Goal: Transaction & Acquisition: Purchase product/service

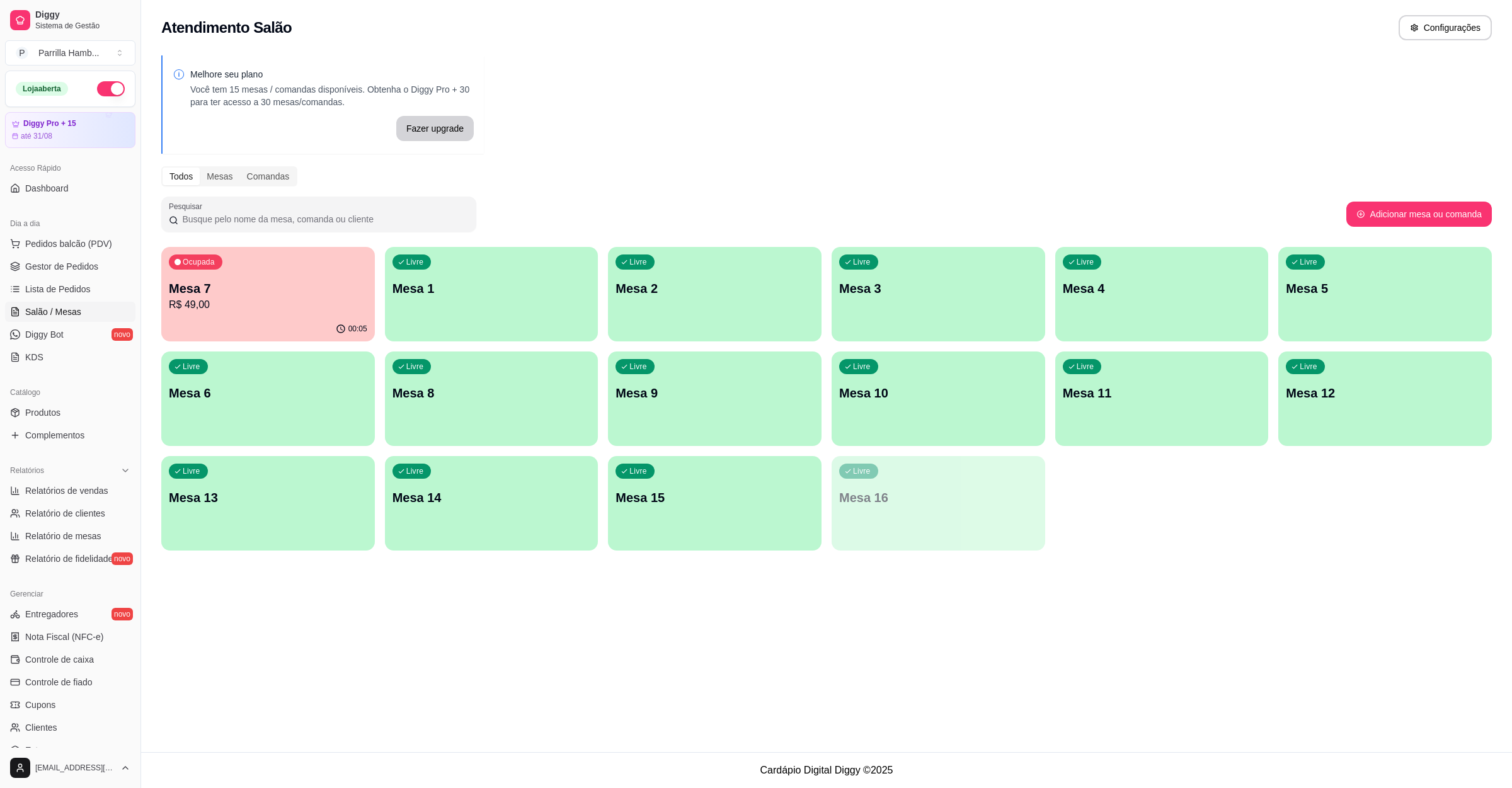
click at [272, 300] on p "R$ 49,00" at bounding box center [268, 305] width 198 height 15
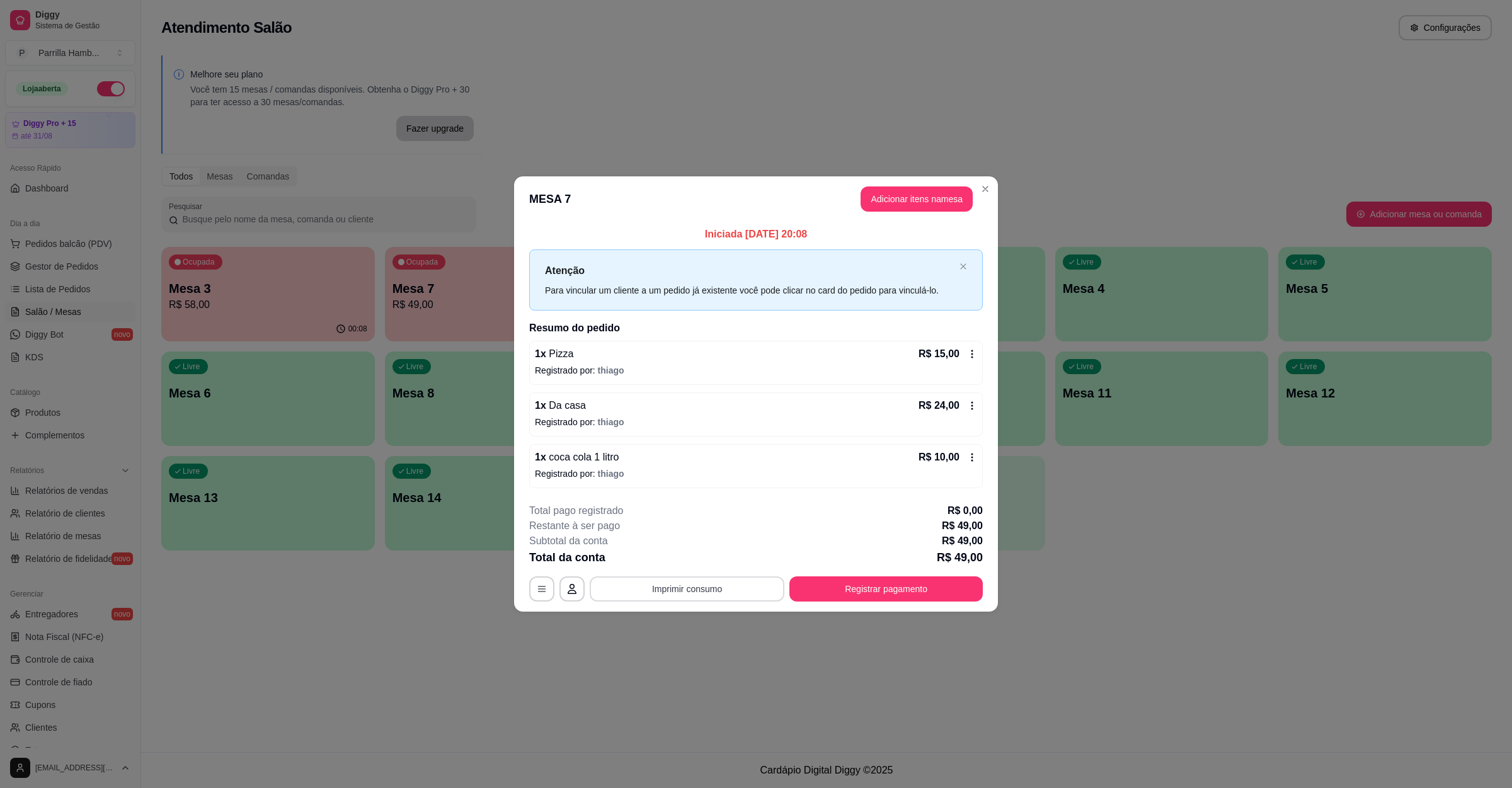
click at [673, 593] on button "Imprimir consumo" at bounding box center [687, 588] width 195 height 25
click at [663, 559] on button "IMPRESSORA" at bounding box center [691, 564] width 73 height 16
click at [890, 590] on button "Registrar pagamento" at bounding box center [886, 588] width 193 height 25
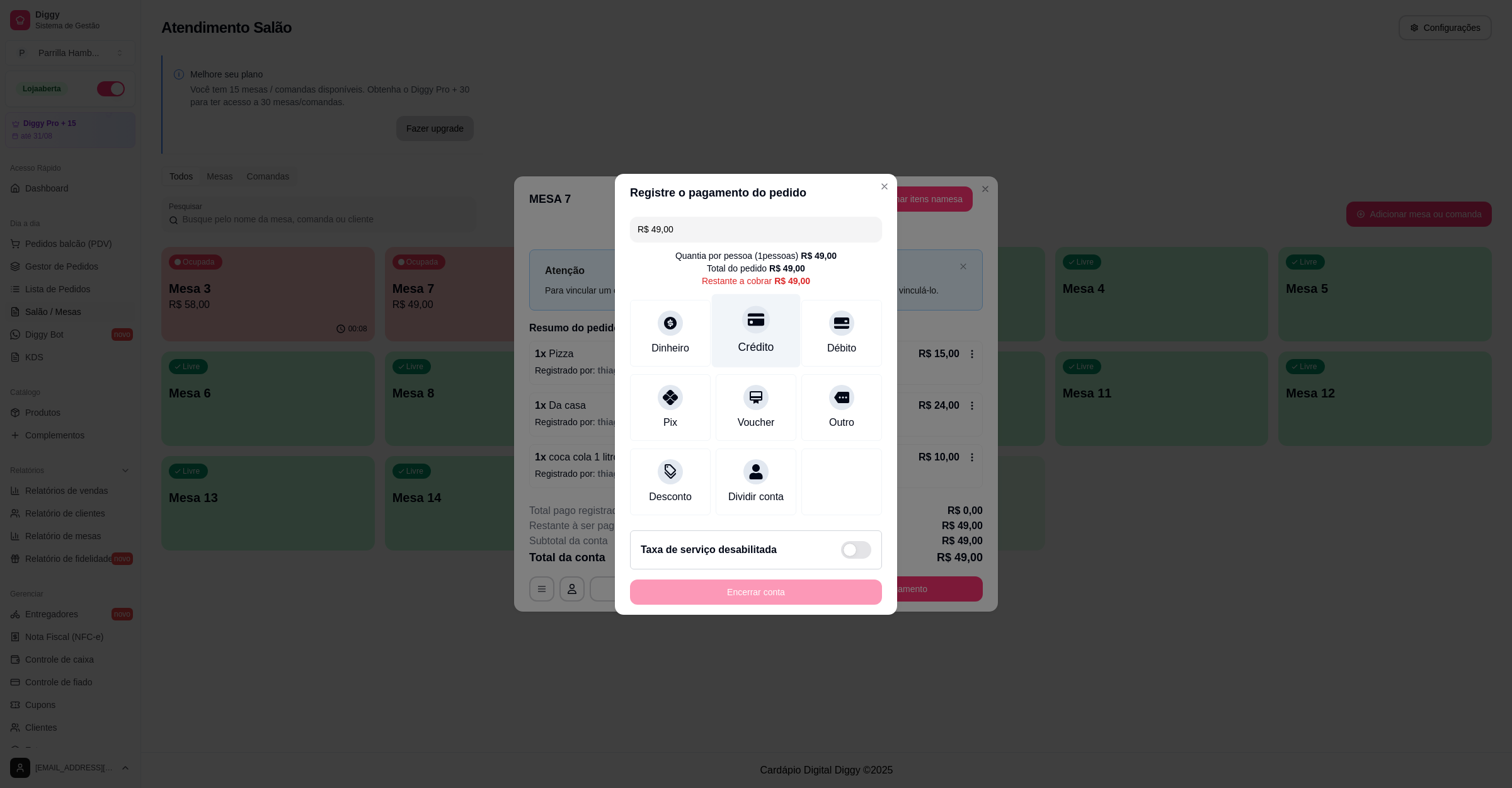
click at [774, 346] on div "Crédito" at bounding box center [756, 330] width 88 height 73
type input "R$ 0,00"
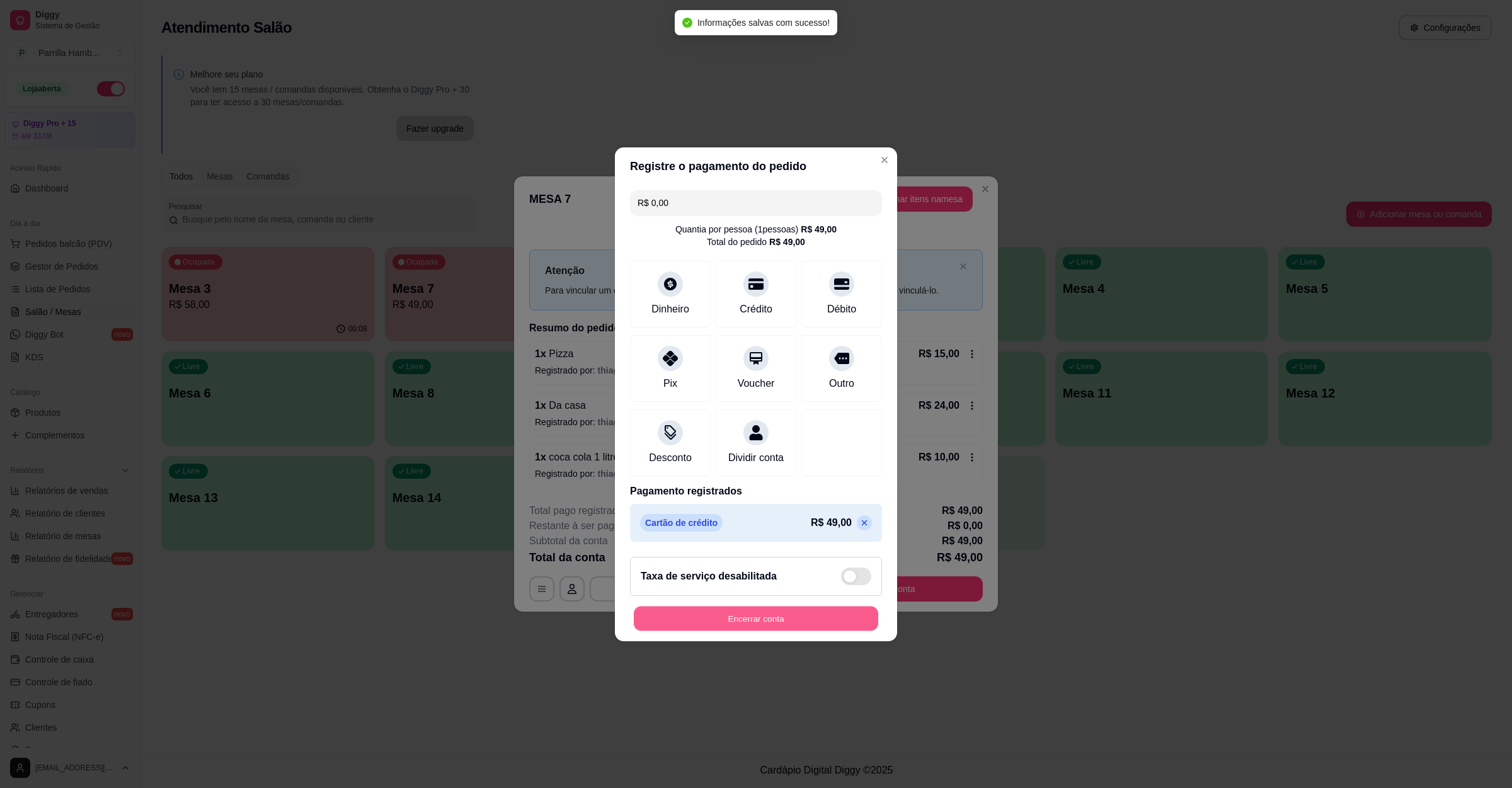
click at [779, 624] on button "Encerrar conta" at bounding box center [756, 618] width 244 height 25
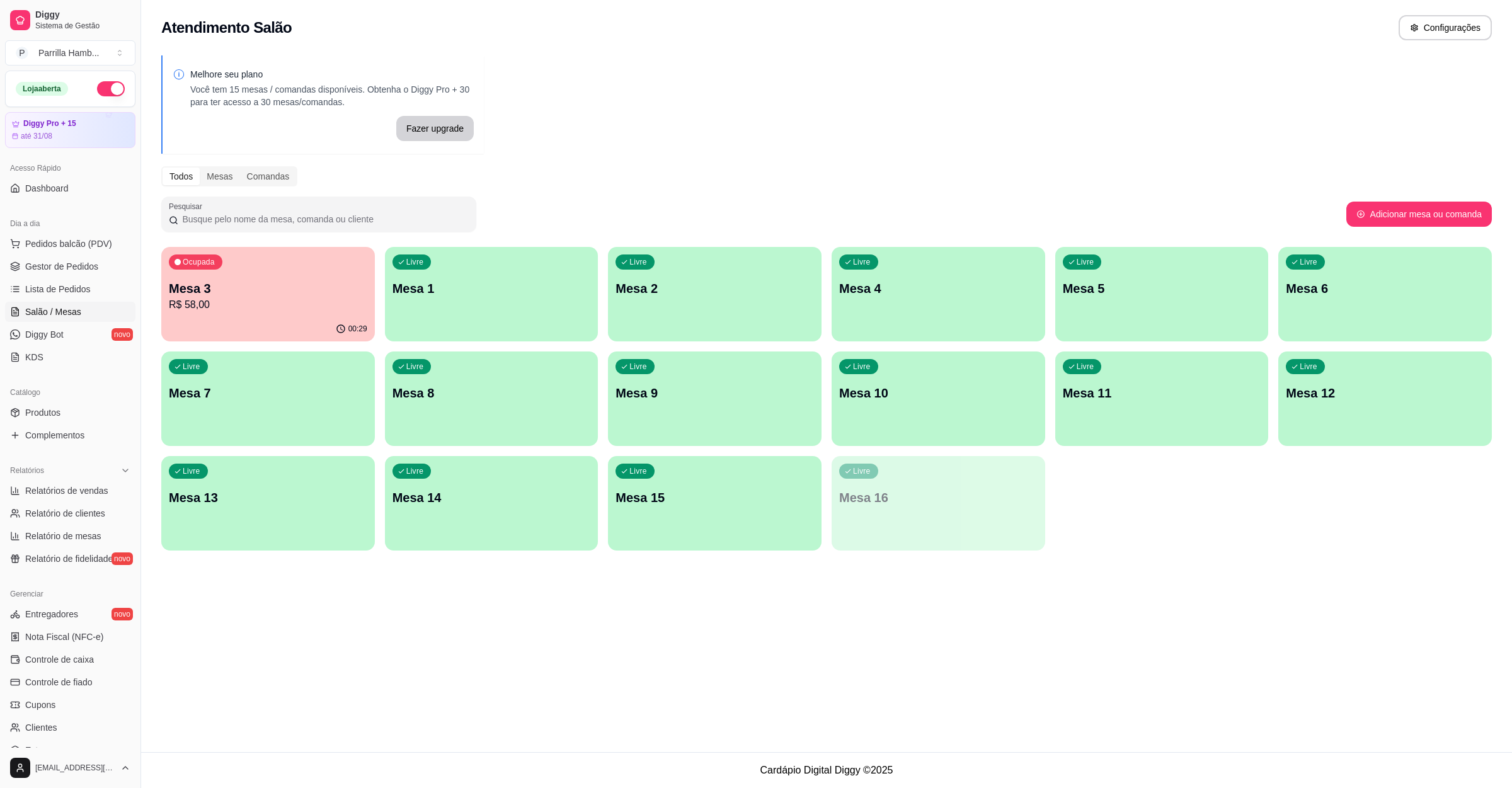
click at [125, 248] on div "Dia a dia Pedidos balcão (PDV) Gestor de Pedidos Lista de Pedidos Salão / Mesas…" at bounding box center [70, 290] width 141 height 164
click at [93, 239] on span "Pedidos balcão (PDV)" at bounding box center [69, 243] width 87 height 12
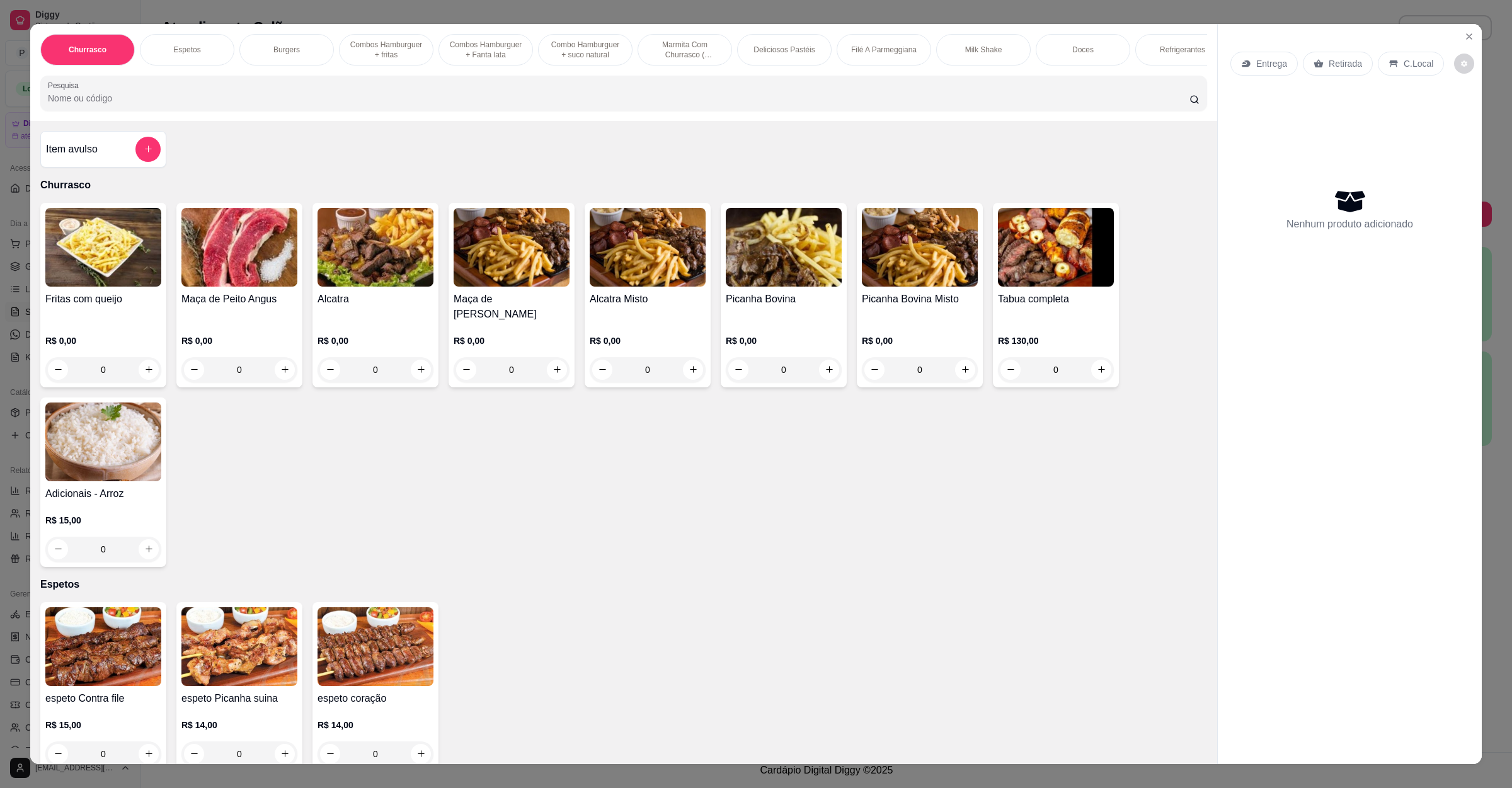
click at [1244, 61] on icon at bounding box center [1246, 63] width 10 height 10
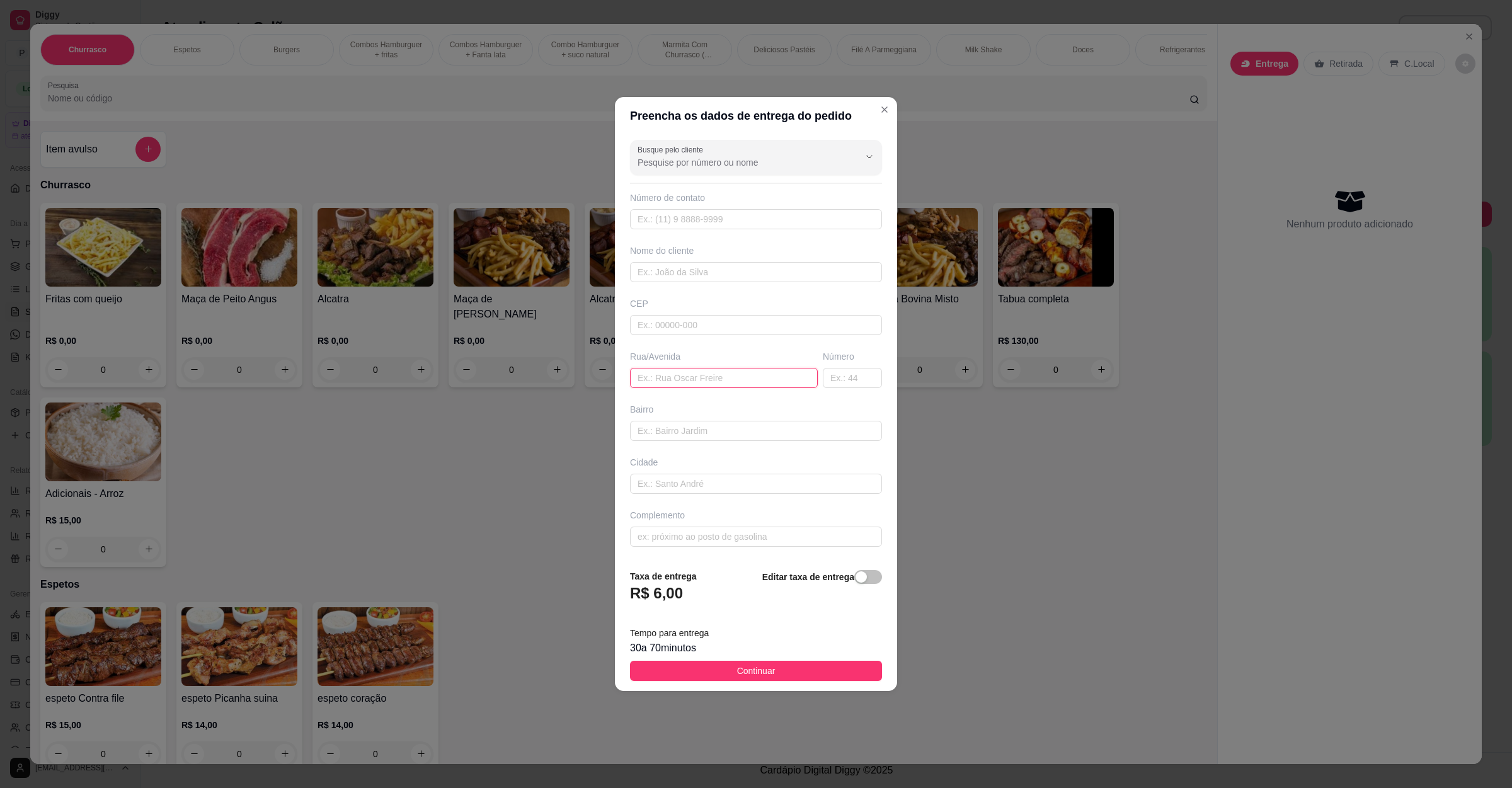
click at [661, 381] on input "text" at bounding box center [724, 377] width 188 height 20
paste input "[GEOGRAPHIC_DATA] 67 nações"
type input "[GEOGRAPHIC_DATA] 67 nações"
click at [727, 673] on button "Continuar" at bounding box center [755, 670] width 252 height 20
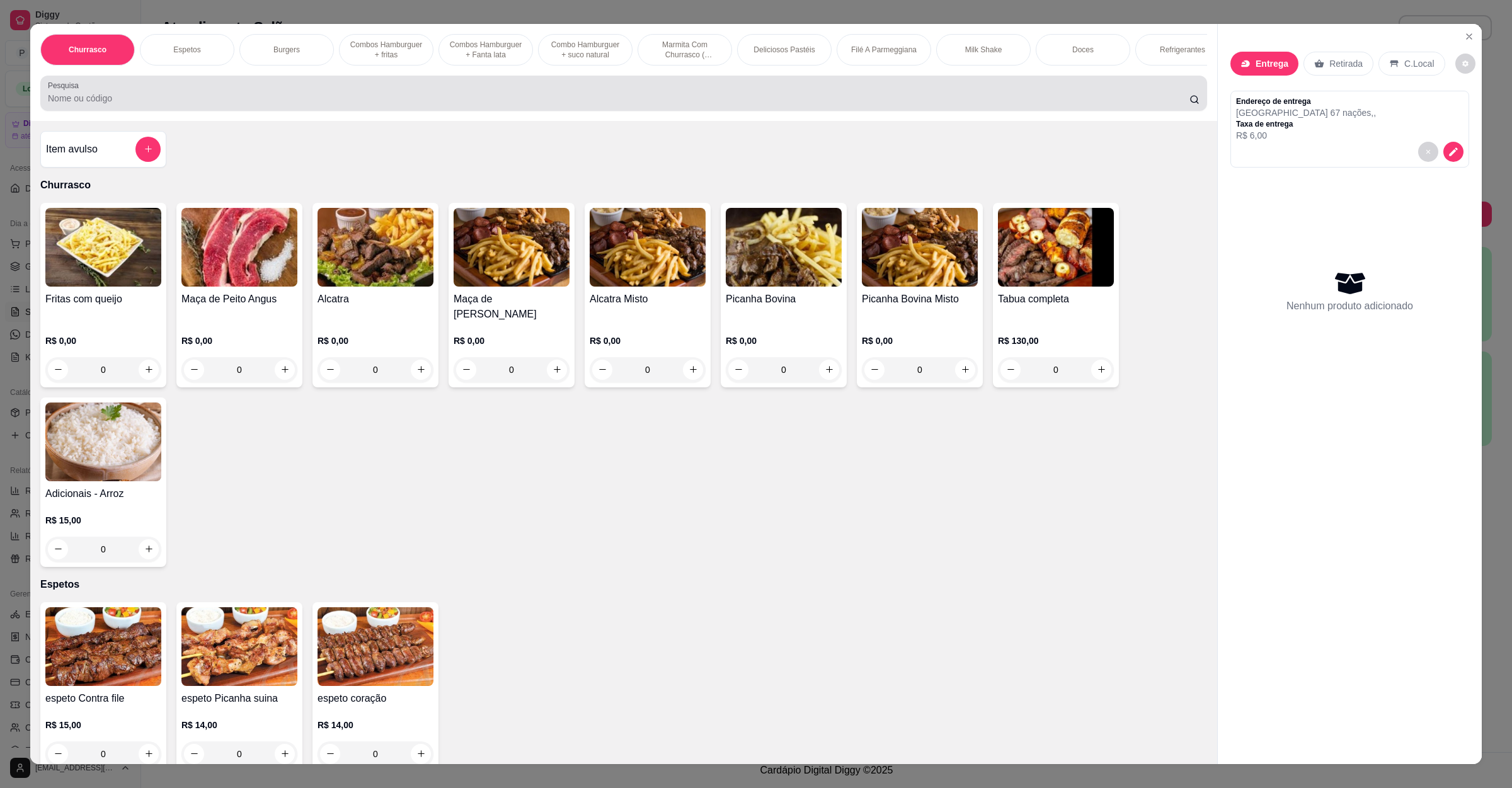
click at [327, 111] on div "Pesquisa" at bounding box center [624, 93] width 1167 height 35
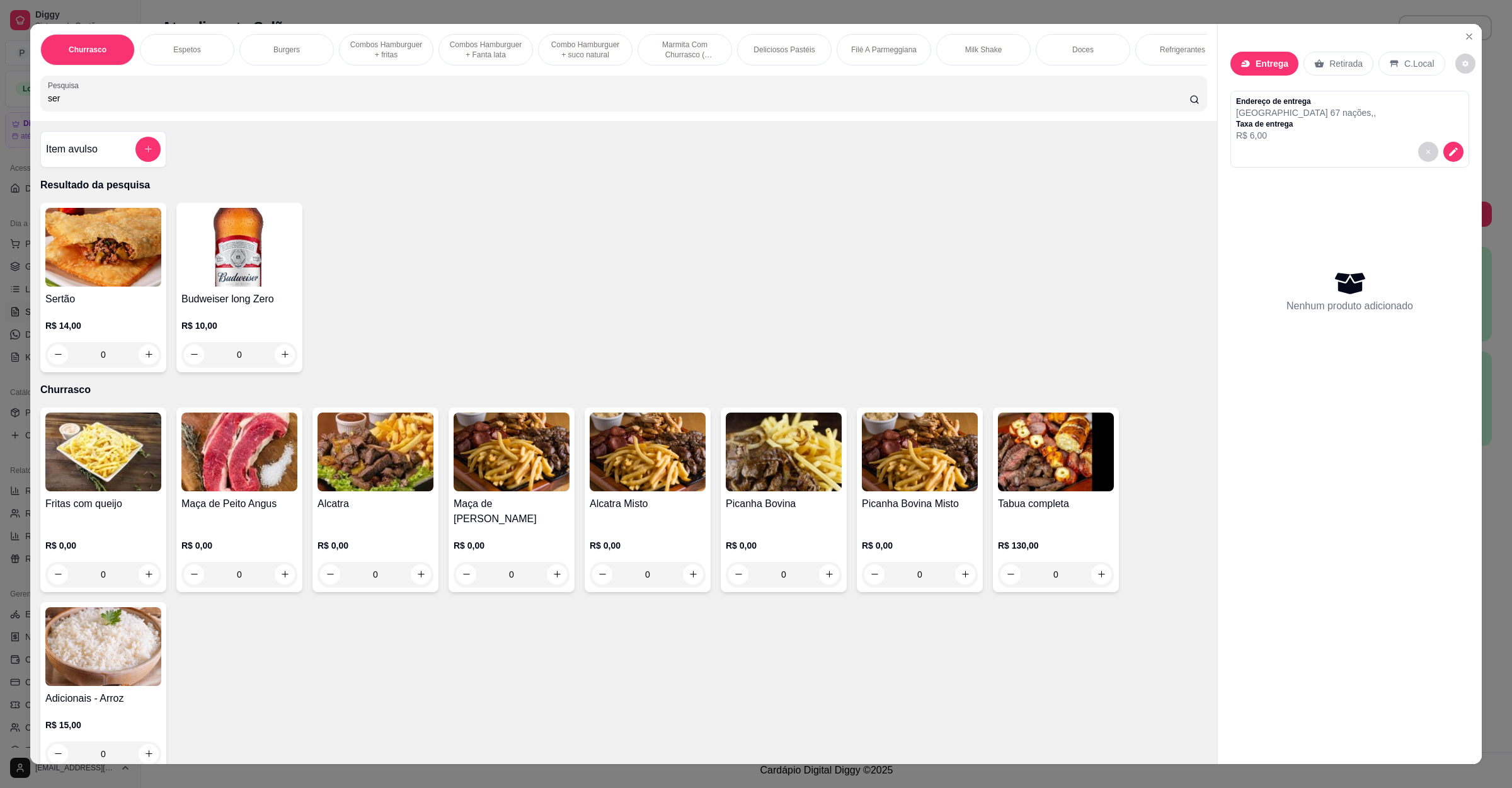
type input "ser"
click at [136, 361] on div "0" at bounding box center [103, 355] width 116 height 25
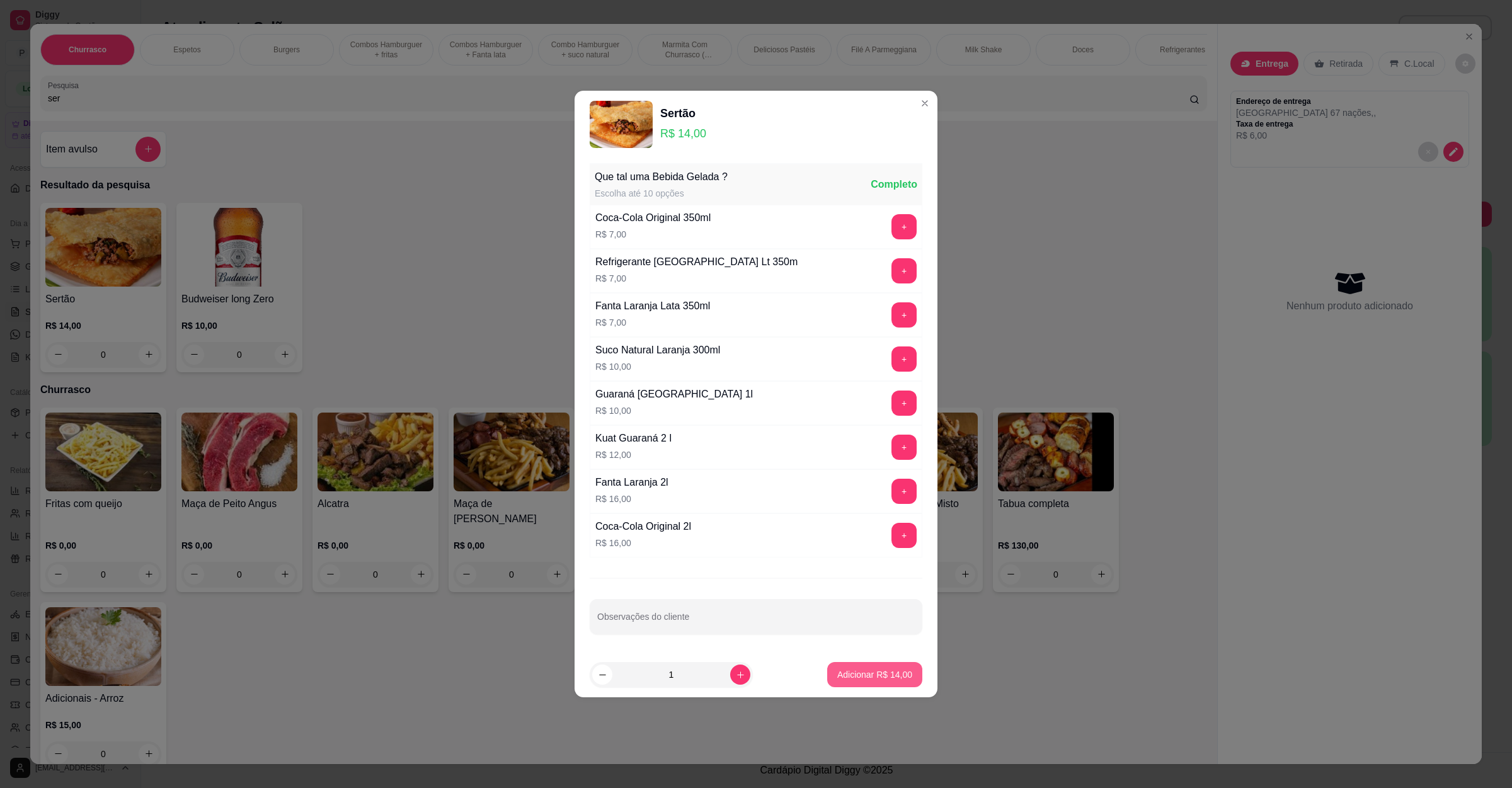
click at [855, 684] on button "Adicionar R$ 14,00" at bounding box center [875, 674] width 95 height 25
type input "1"
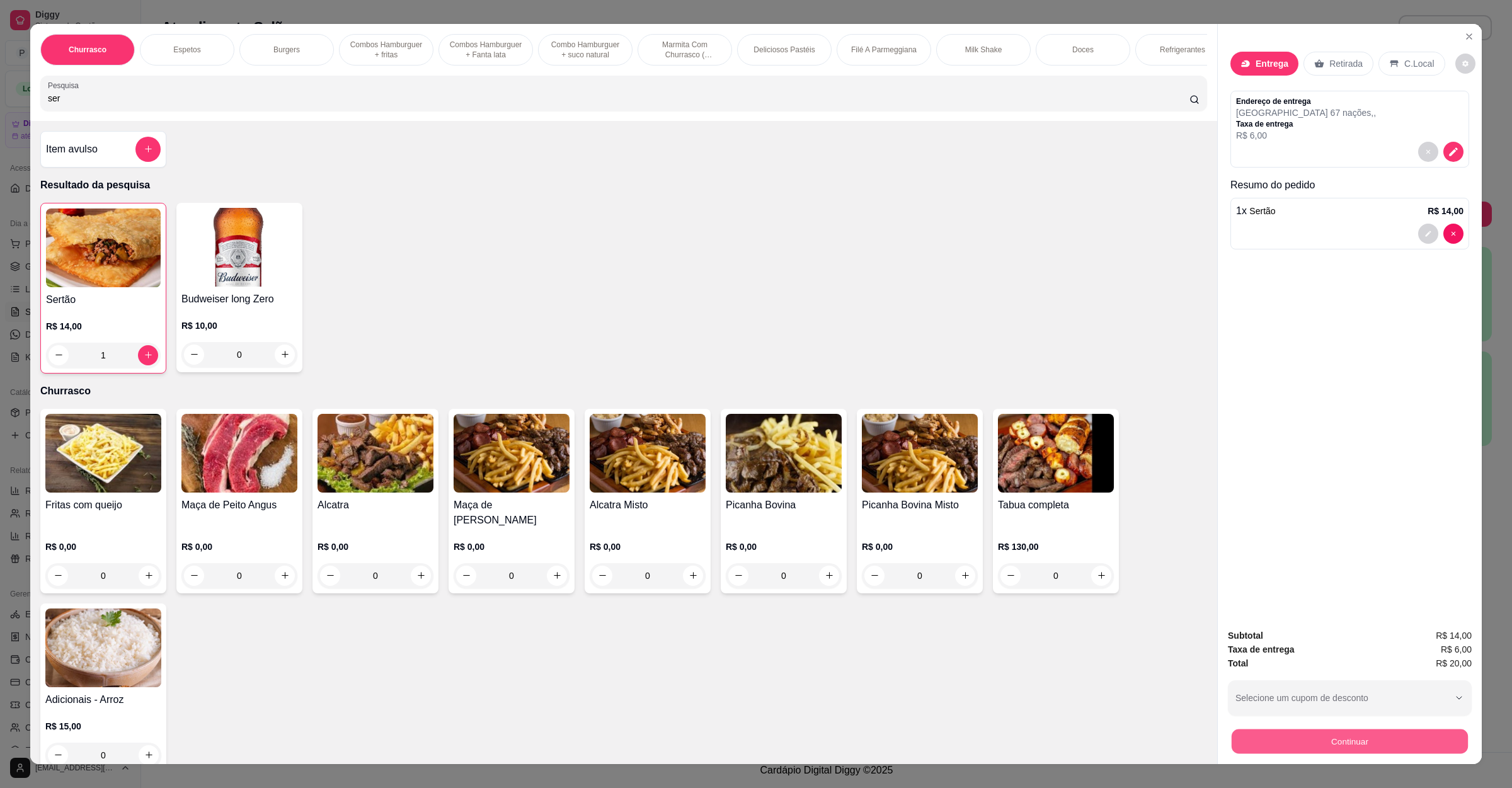
click at [1280, 741] on button "Continuar" at bounding box center [1349, 741] width 236 height 25
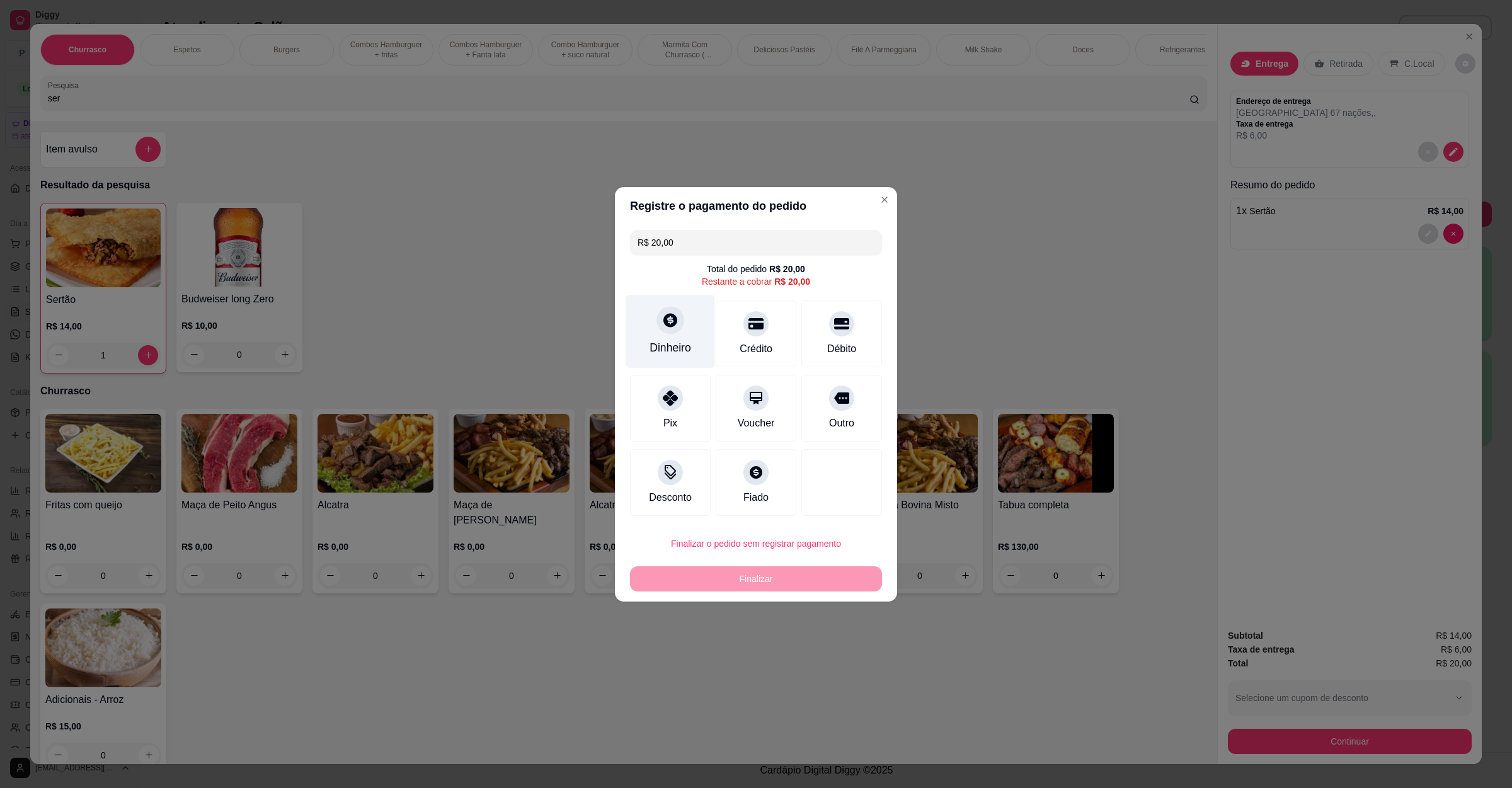
click at [689, 318] on div "Dinheiro" at bounding box center [670, 331] width 88 height 73
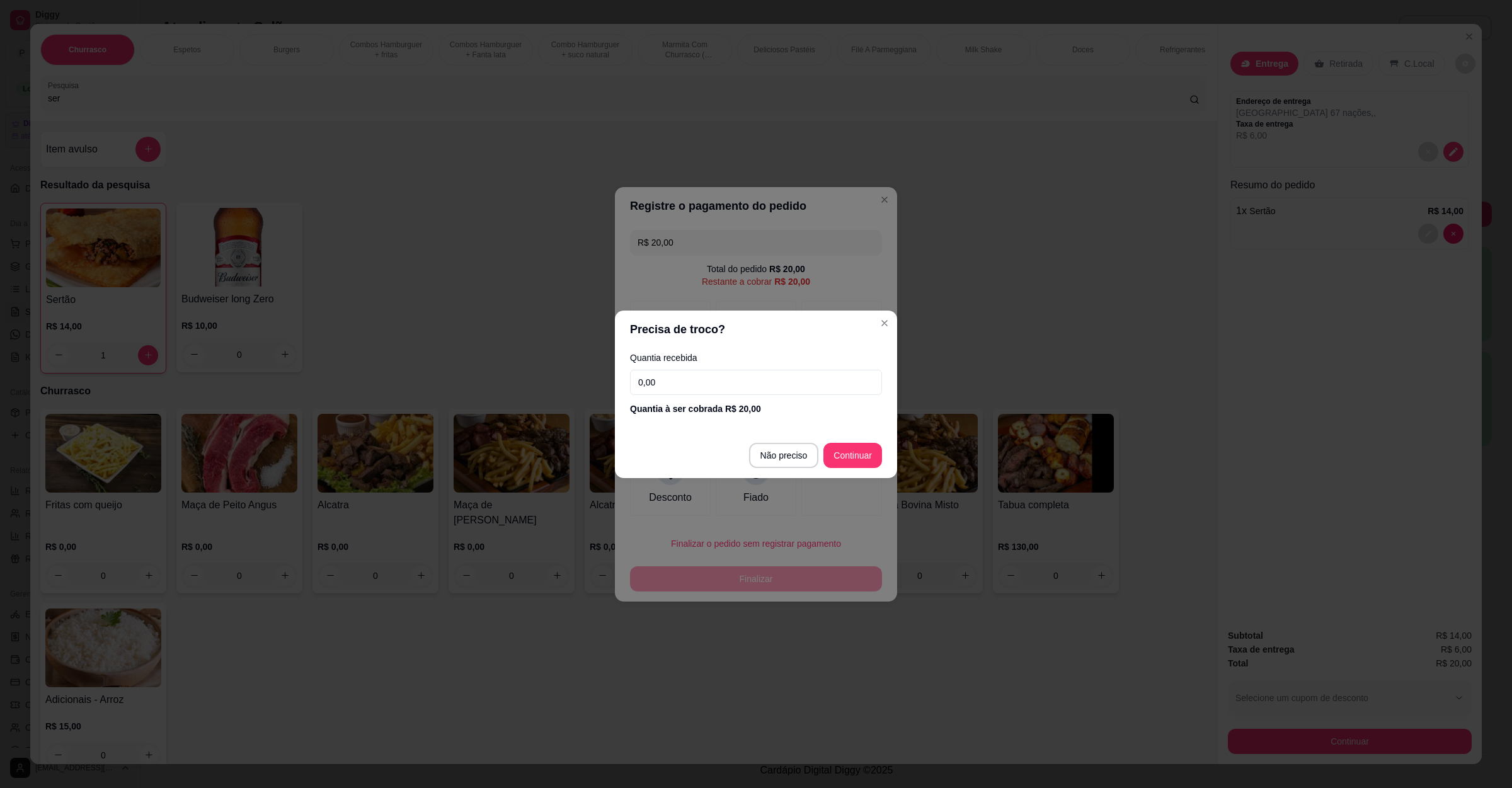
click at [707, 373] on input "0,00" at bounding box center [755, 382] width 252 height 25
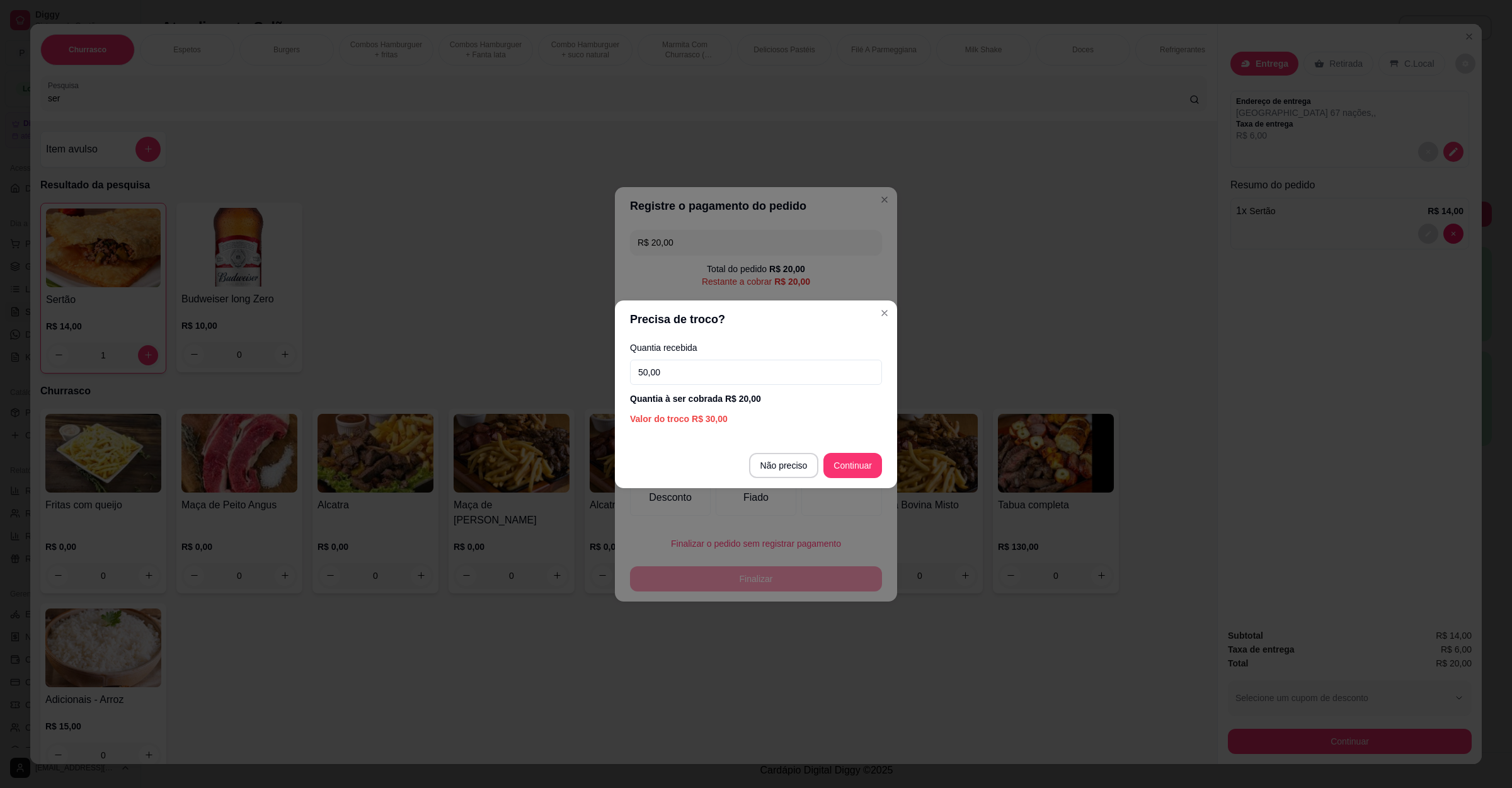
type input "50,00"
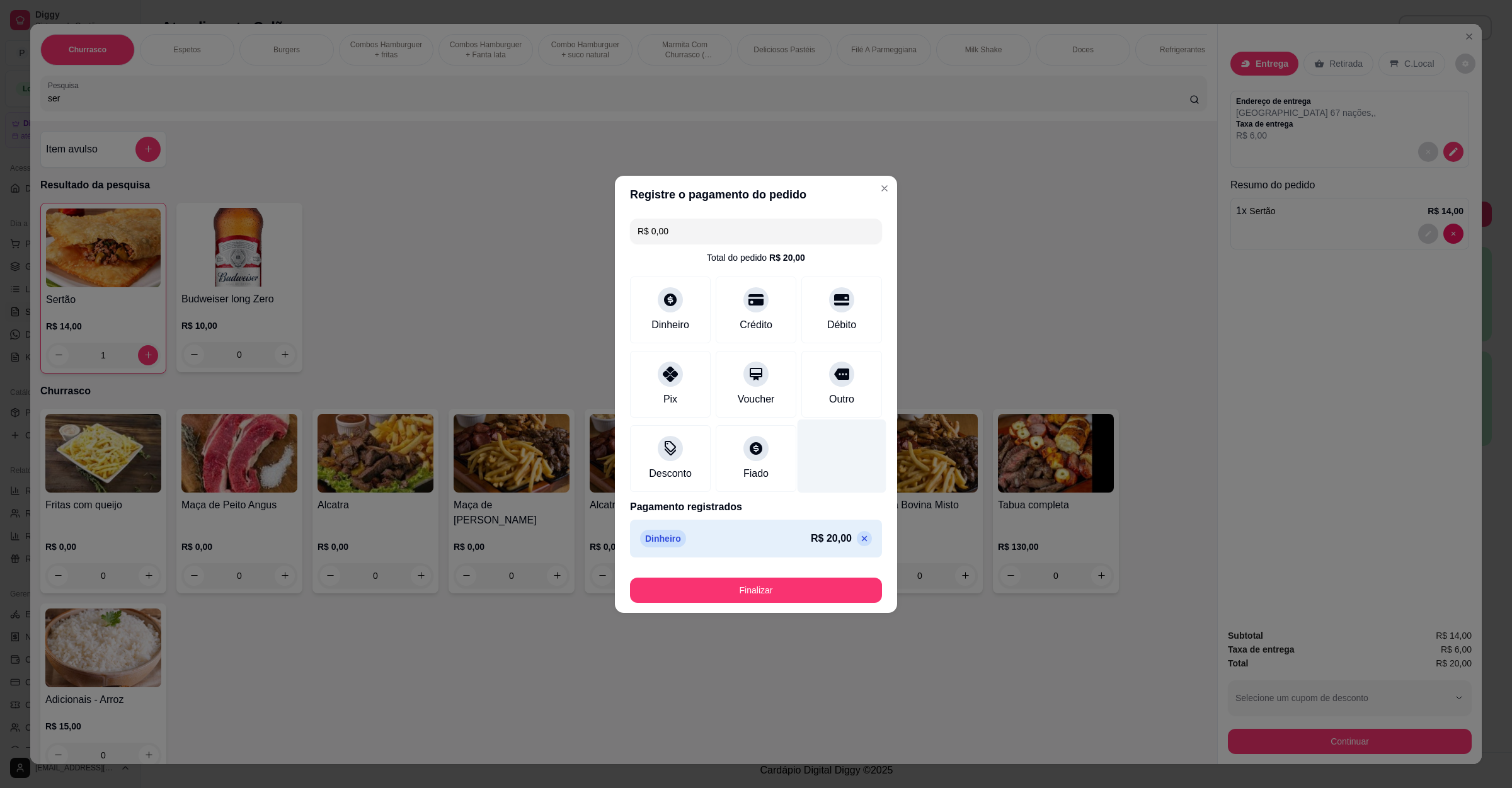
type input "R$ 0,00"
click at [760, 588] on button "Finalizar" at bounding box center [756, 590] width 244 height 25
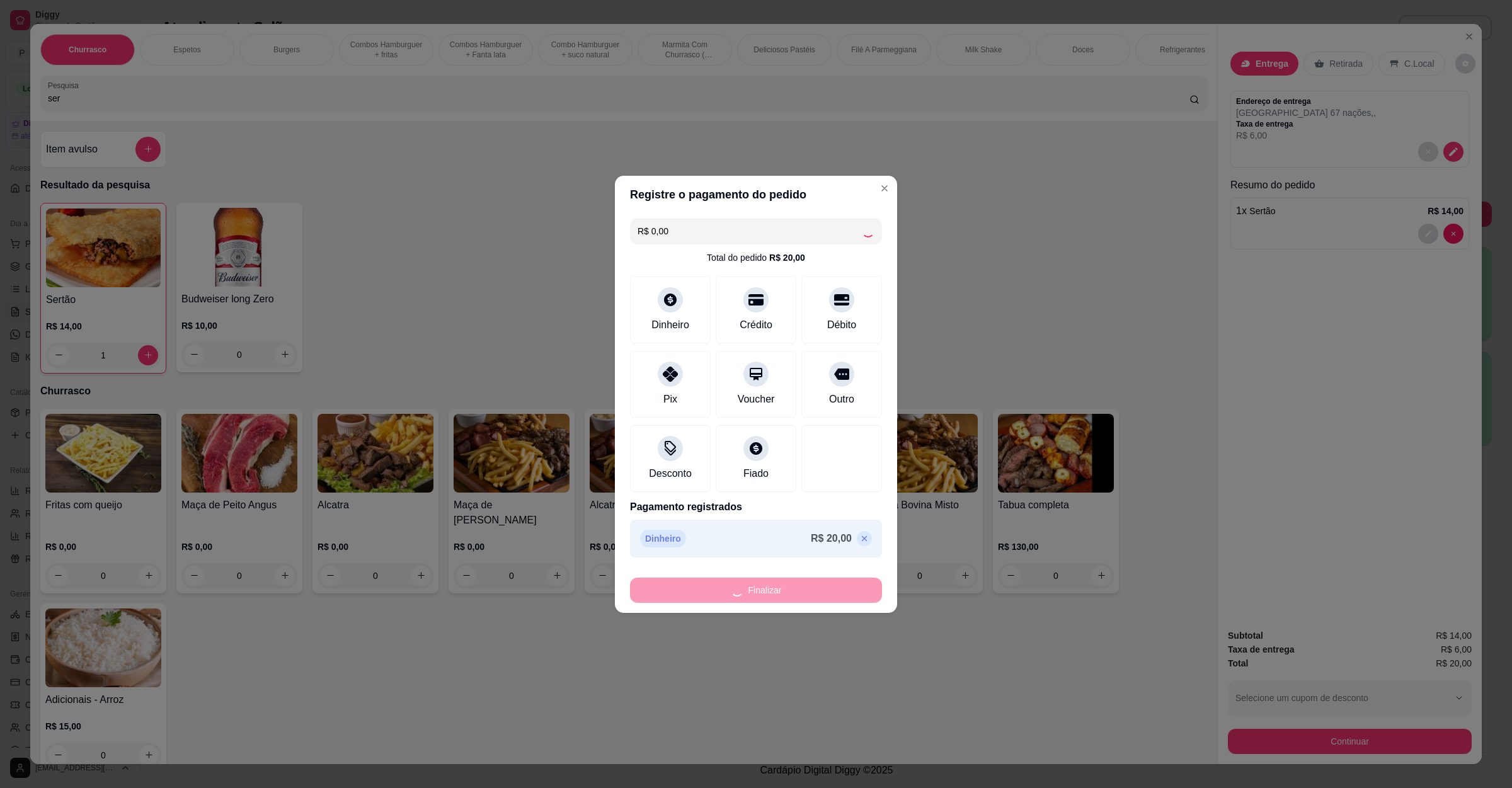
type input "0"
type input "-R$ 20,00"
